Goal: Transaction & Acquisition: Purchase product/service

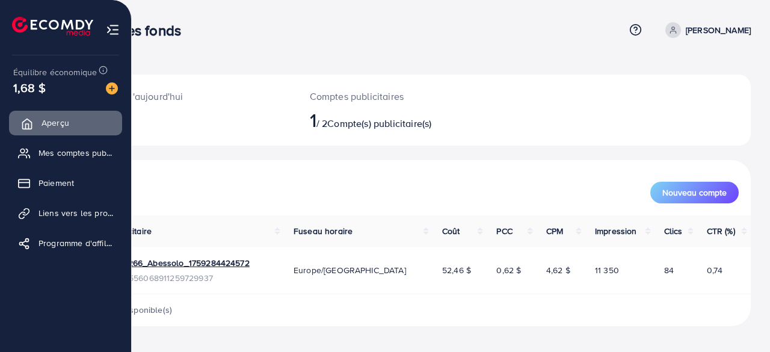
click at [48, 122] on font "Aperçu" at bounding box center [56, 123] width 28 height 12
click at [67, 24] on img at bounding box center [52, 26] width 81 height 19
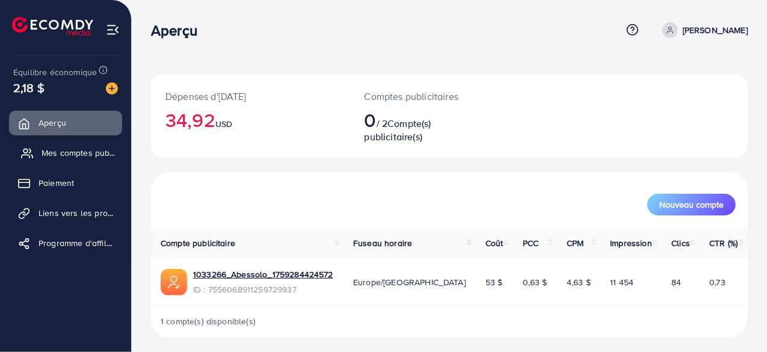
click at [88, 150] on font "Mes comptes publicitaires" at bounding box center [92, 153] width 100 height 12
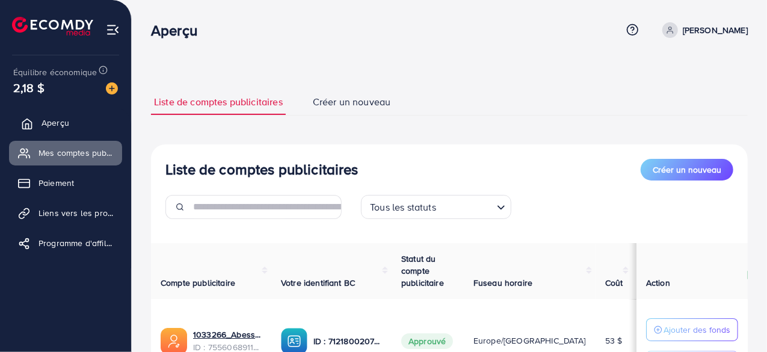
click at [62, 119] on font "Aperçu" at bounding box center [56, 123] width 28 height 12
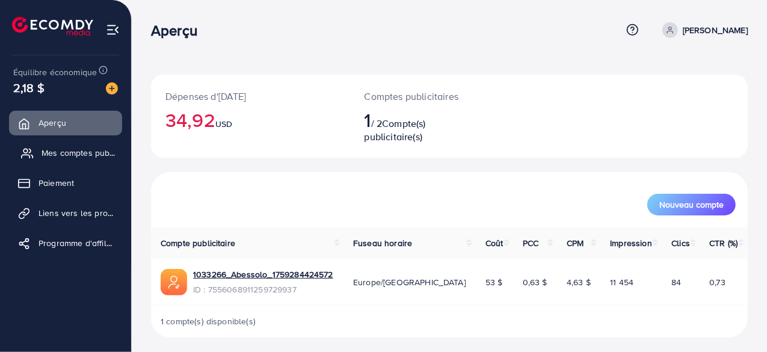
click at [87, 149] on font "Mes comptes publicitaires" at bounding box center [92, 153] width 100 height 12
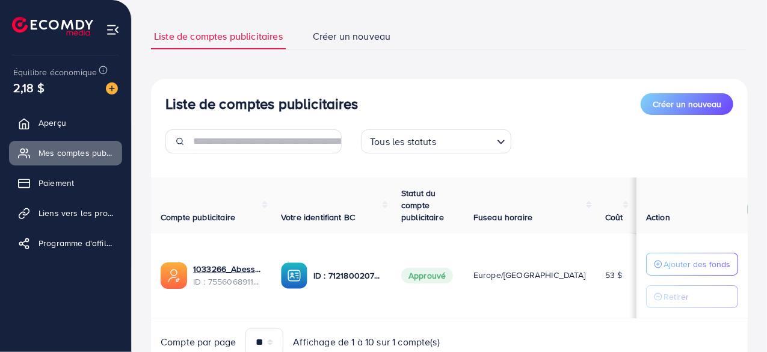
scroll to position [55, 0]
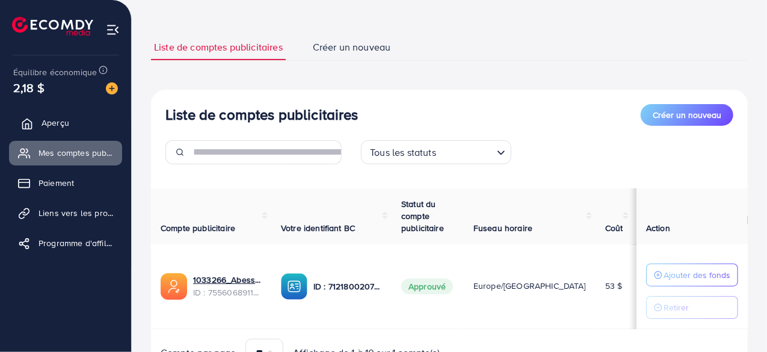
click at [53, 122] on font "Aperçu" at bounding box center [56, 123] width 28 height 12
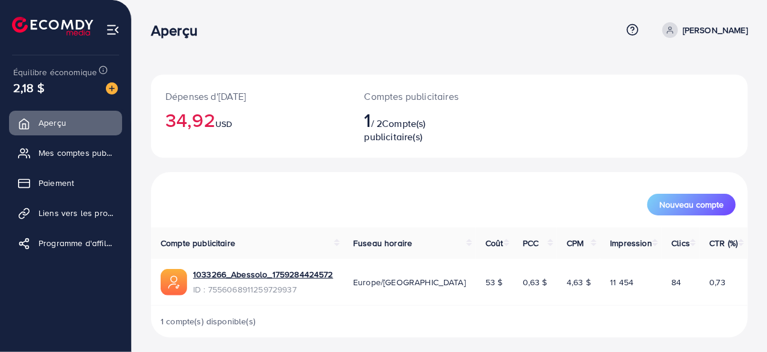
click at [55, 20] on img at bounding box center [52, 26] width 81 height 19
click at [674, 30] on icon at bounding box center [670, 30] width 8 height 8
click at [654, 75] on icon at bounding box center [650, 72] width 10 height 10
select select "******"
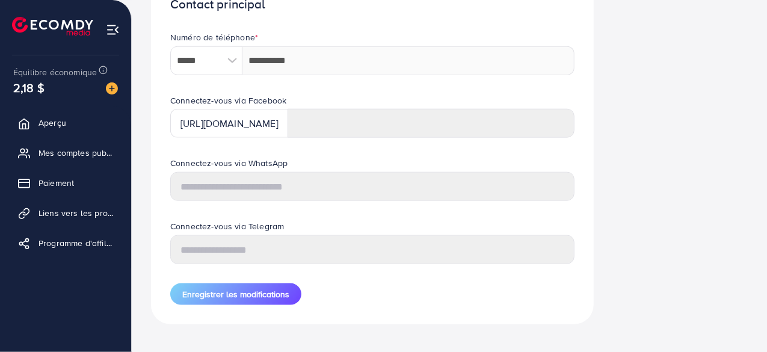
scroll to position [610, 0]
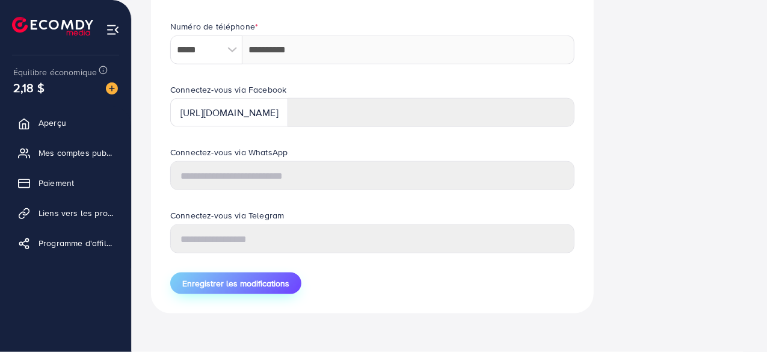
click at [241, 293] on button "Enregistrer les modifications" at bounding box center [235, 283] width 131 height 22
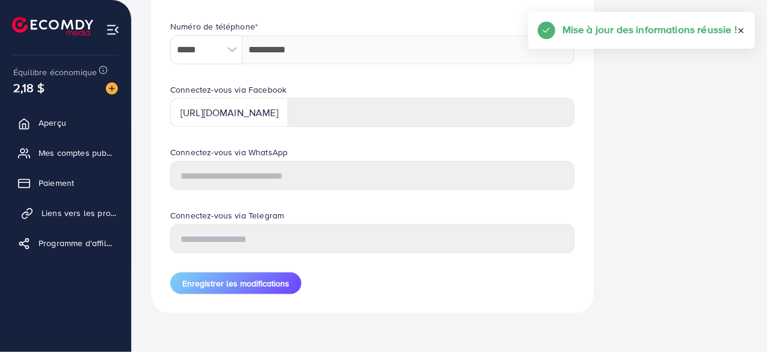
click at [89, 212] on font "Liens vers les produits" at bounding box center [86, 213] width 88 height 12
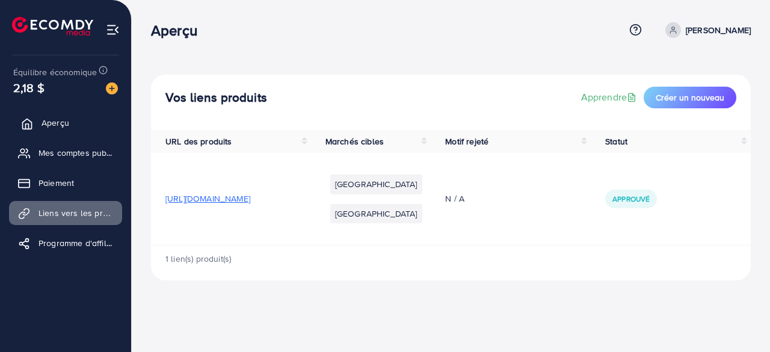
click at [58, 128] on font "Aperçu" at bounding box center [56, 123] width 28 height 12
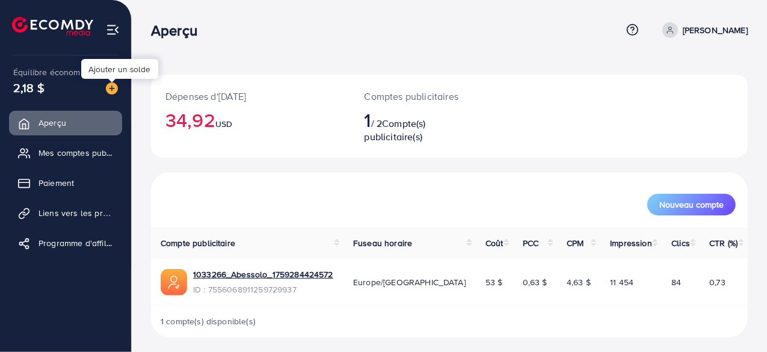
click at [111, 88] on img at bounding box center [112, 88] width 12 height 12
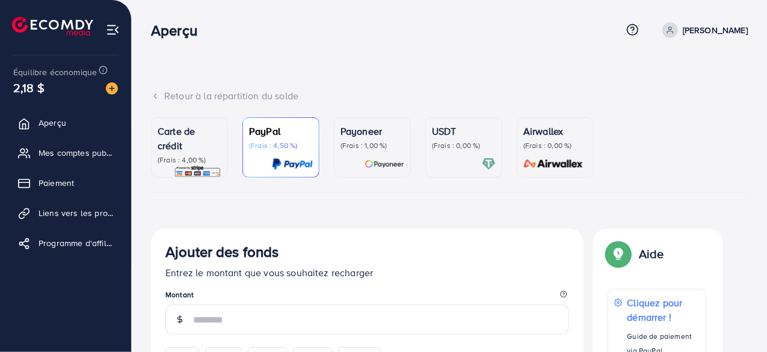
click at [214, 146] on p "Carte de crédit" at bounding box center [190, 138] width 64 height 29
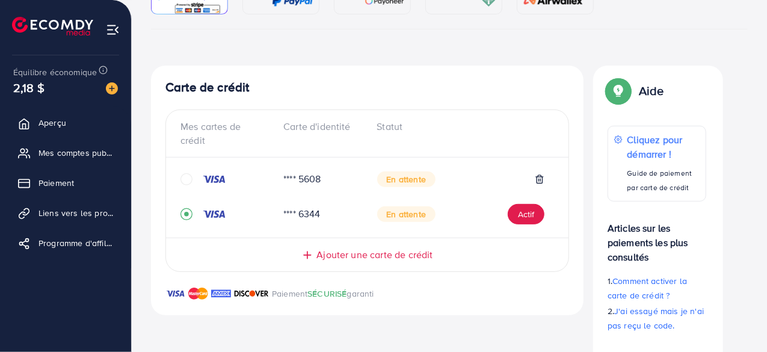
scroll to position [164, 0]
click at [362, 252] on font "Ajouter une carte de crédit" at bounding box center [374, 253] width 116 height 13
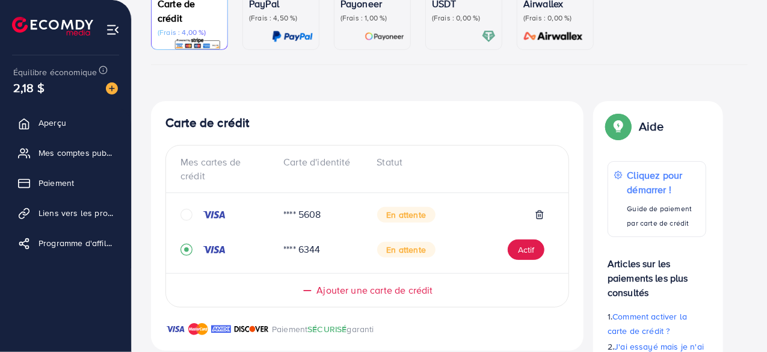
scroll to position [129, 0]
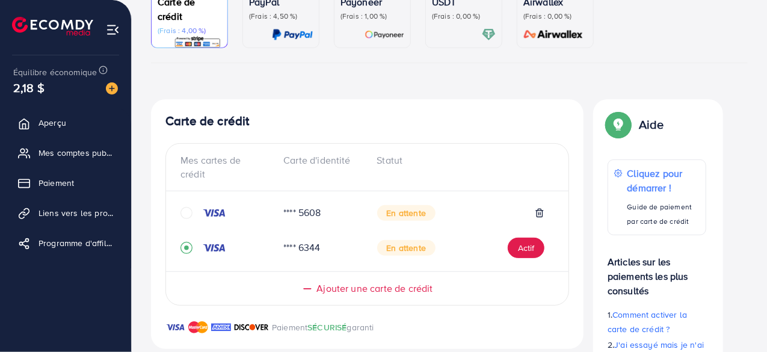
click at [310, 289] on line at bounding box center [307, 289] width 7 height 0
click at [532, 245] on font "Actif" at bounding box center [526, 248] width 16 height 12
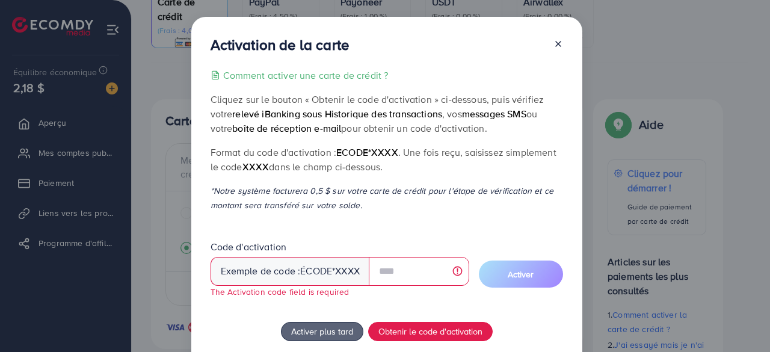
click at [559, 44] on icon at bounding box center [558, 44] width 10 height 10
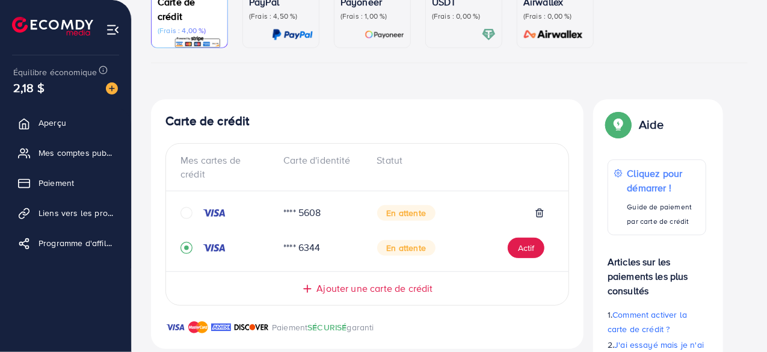
click at [109, 30] on img at bounding box center [113, 30] width 14 height 14
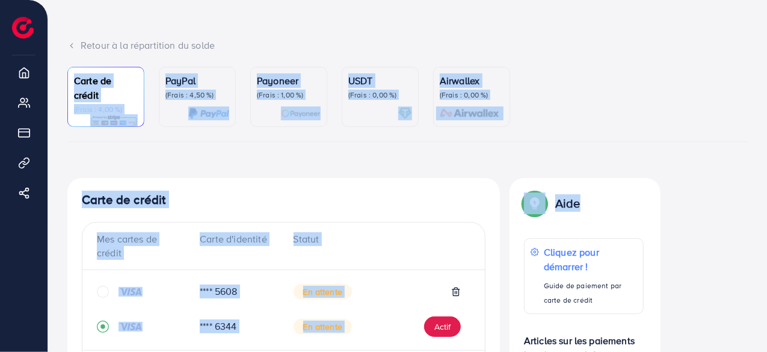
drag, startPoint x: 766, startPoint y: 115, endPoint x: 768, endPoint y: 2, distance: 113.1
click at [767, 2] on html "Aperçu Centre d'aide Contacter le support Terme et politique À propos de nous L…" at bounding box center [383, 125] width 767 height 352
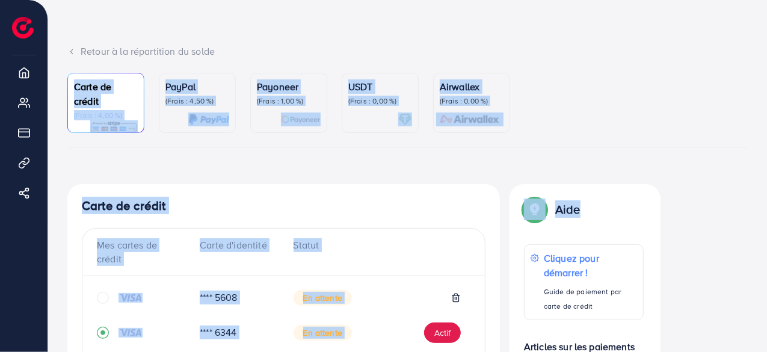
scroll to position [0, 0]
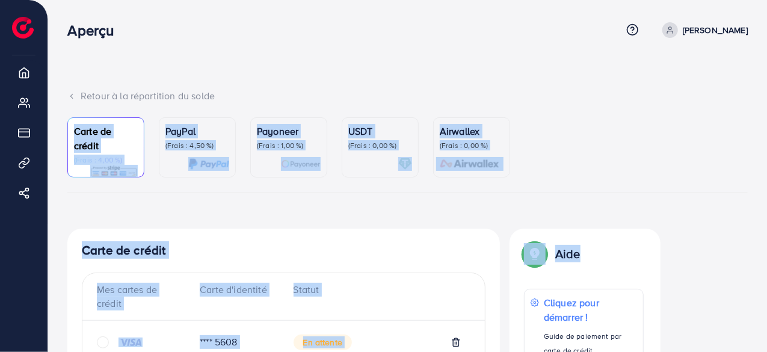
click at [680, 132] on ul "Carte de crédit (Frais : 4,00 %) PayPal (Frais : 4,50 %) Payoneer (Frais : 1,00…" at bounding box center [407, 154] width 680 height 75
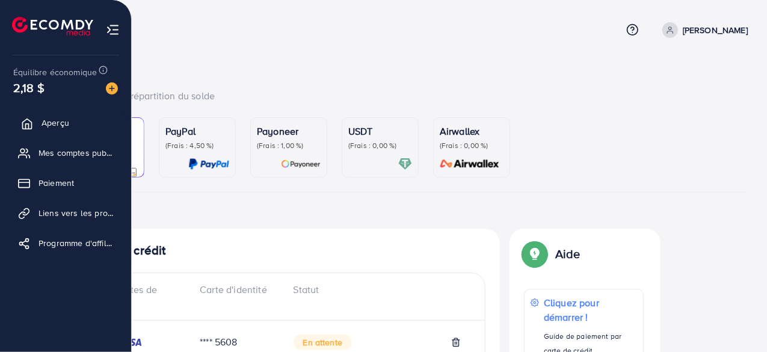
click at [46, 122] on font "Aperçu" at bounding box center [56, 123] width 28 height 12
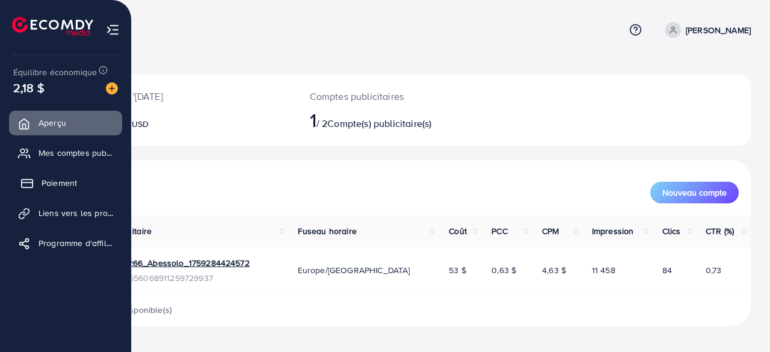
click at [46, 182] on font "Paiement" at bounding box center [59, 183] width 35 height 12
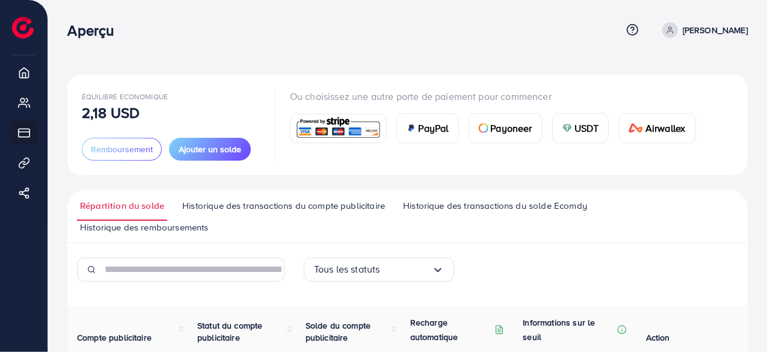
click at [285, 208] on font "Historique des transactions du compte publicitaire" at bounding box center [283, 205] width 203 height 13
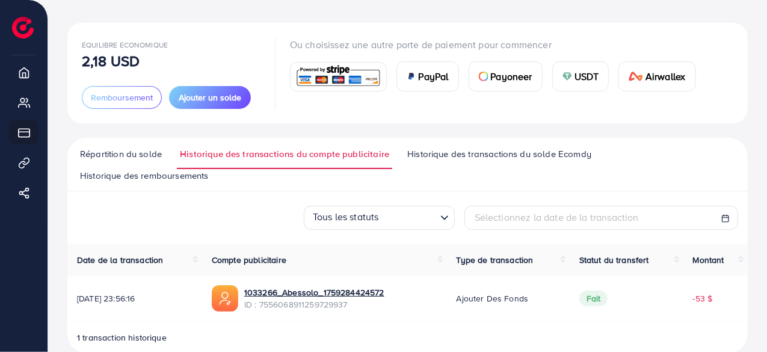
scroll to position [72, 0]
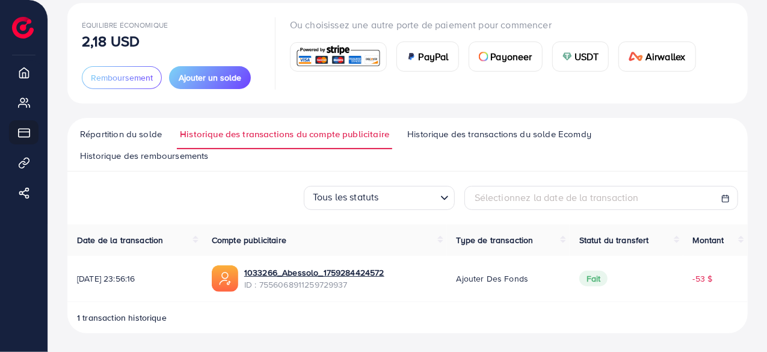
click at [477, 137] on font "Historique des transactions du solde Ecomdy" at bounding box center [499, 134] width 184 height 13
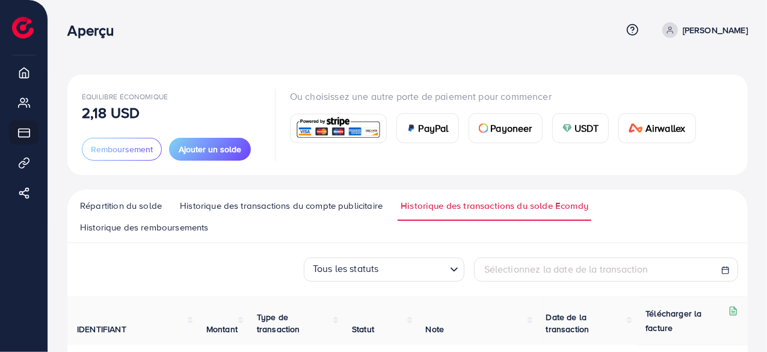
click at [103, 206] on font "Répartition du solde" at bounding box center [121, 205] width 82 height 13
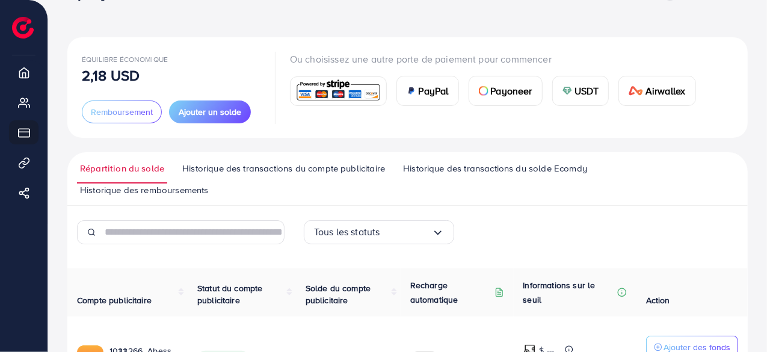
scroll to position [32, 0]
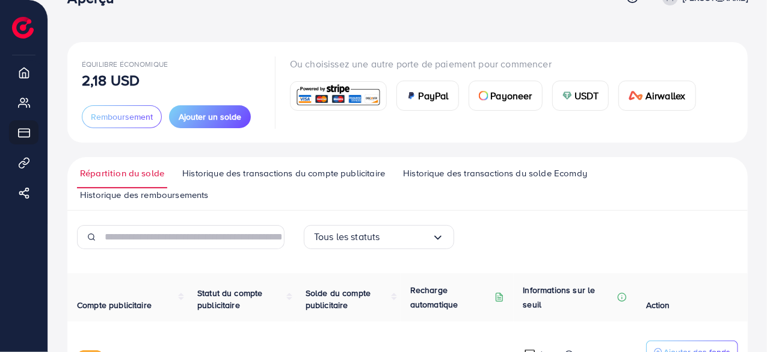
click at [174, 192] on font "Historique des remboursements" at bounding box center [144, 194] width 129 height 13
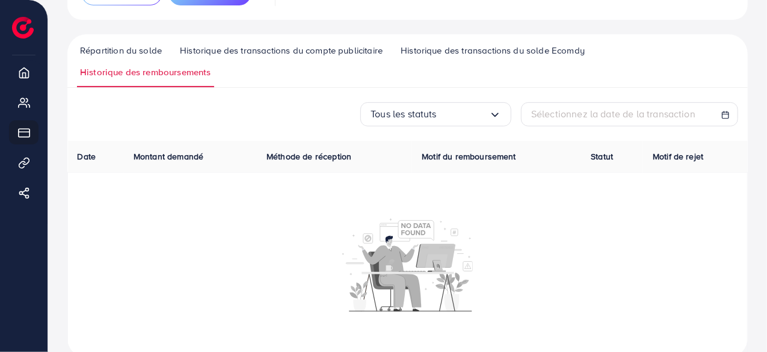
scroll to position [8, 0]
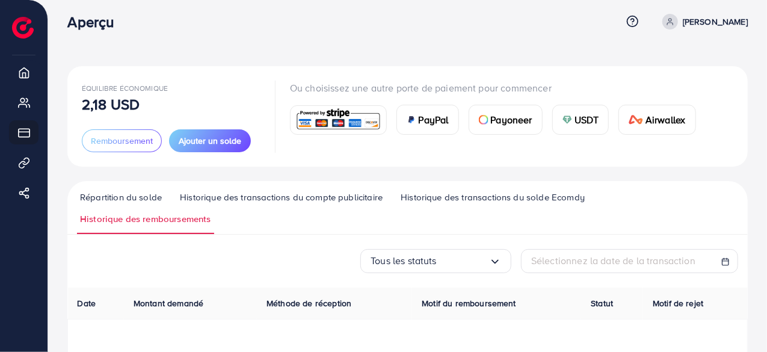
click at [268, 198] on font "Historique des transactions du compte publicitaire" at bounding box center [281, 197] width 203 height 13
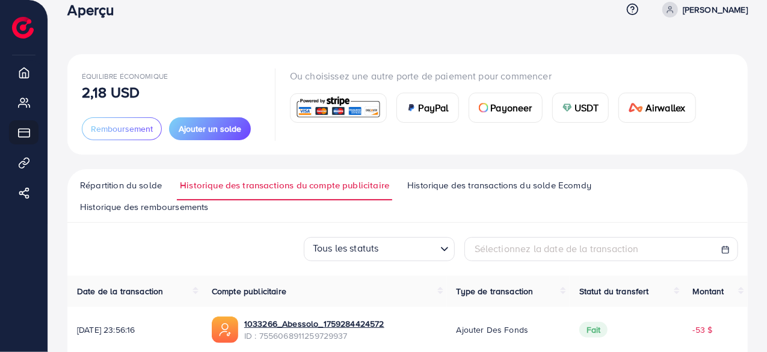
scroll to position [72, 0]
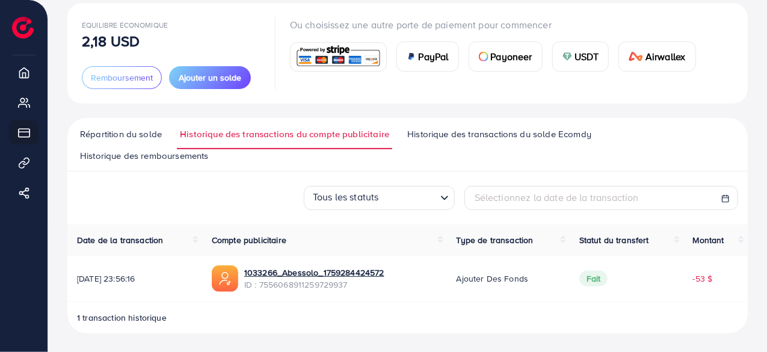
click at [115, 134] on font "Répartition du solde" at bounding box center [121, 134] width 82 height 13
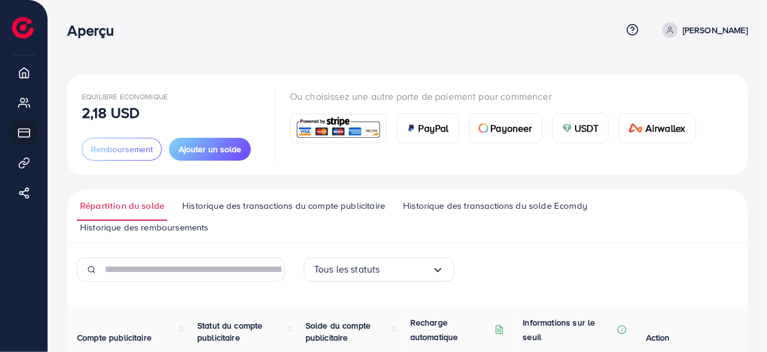
click at [556, 208] on font "Historique des transactions du solde Ecomdy" at bounding box center [495, 205] width 184 height 13
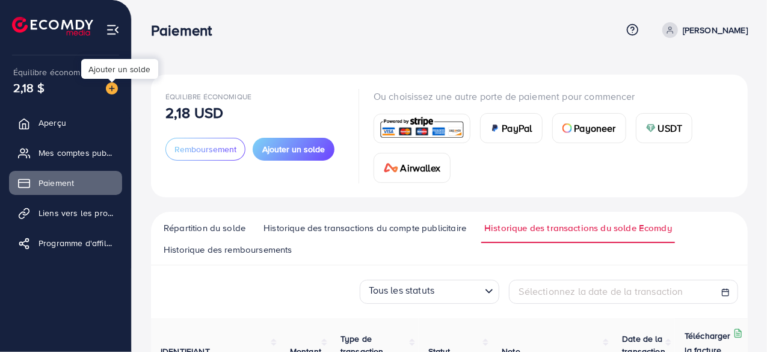
click at [111, 93] on img at bounding box center [112, 88] width 12 height 12
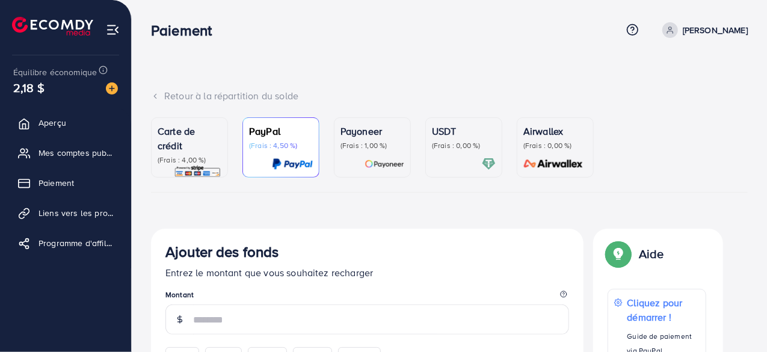
click at [199, 144] on p "Carte de crédit" at bounding box center [190, 138] width 64 height 29
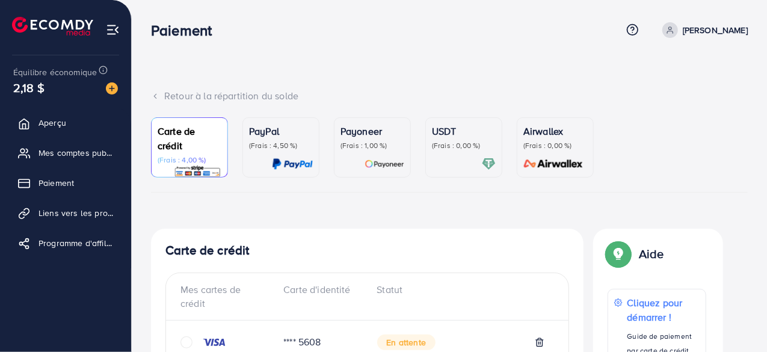
click at [361, 140] on font "(Frais : 1,00 %)" at bounding box center [363, 145] width 47 height 10
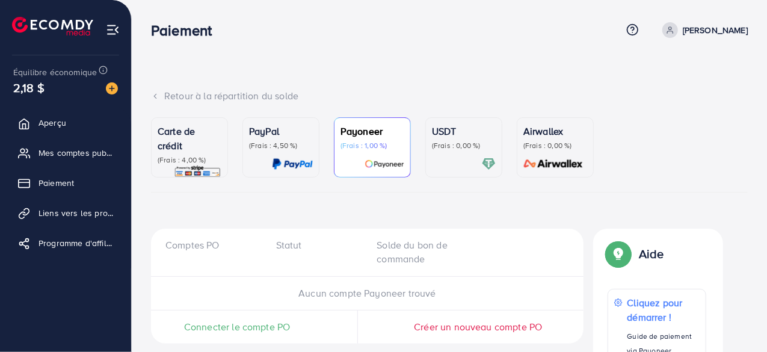
click at [653, 153] on ul "Carte de crédit (Frais : 4,00 %) PayPal (Frais : 4,50 %) Payoneer (Frais : 1,00…" at bounding box center [449, 154] width 597 height 75
